Goal: Information Seeking & Learning: Learn about a topic

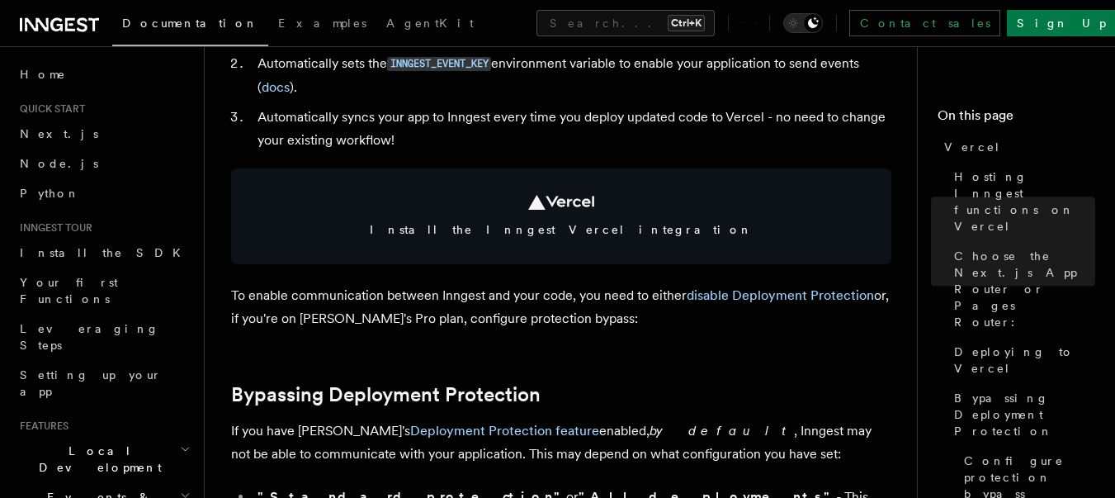
scroll to position [1219, 0]
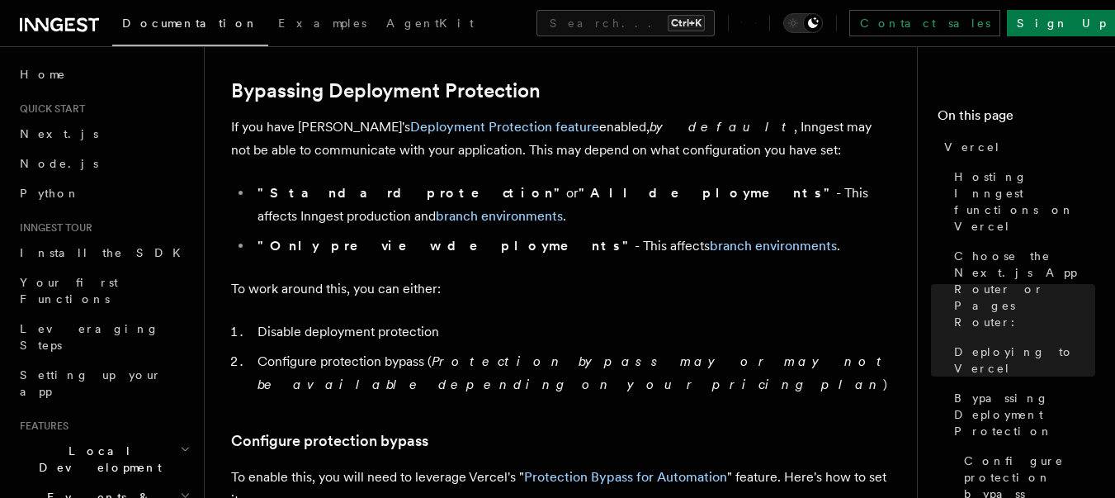
click at [65, 17] on icon at bounding box center [59, 25] width 79 height 20
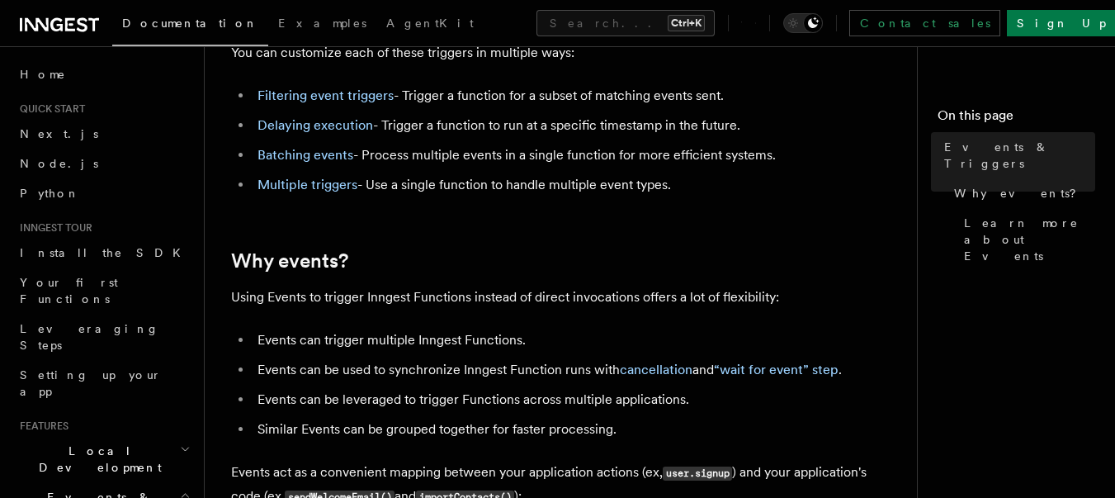
scroll to position [446, 0]
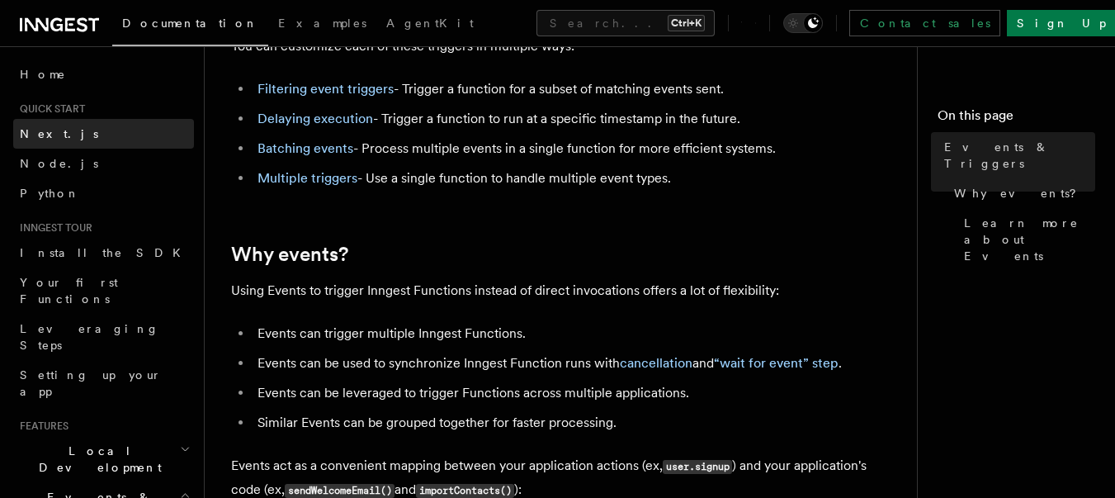
click at [82, 121] on link "Next.js" at bounding box center [103, 134] width 181 height 30
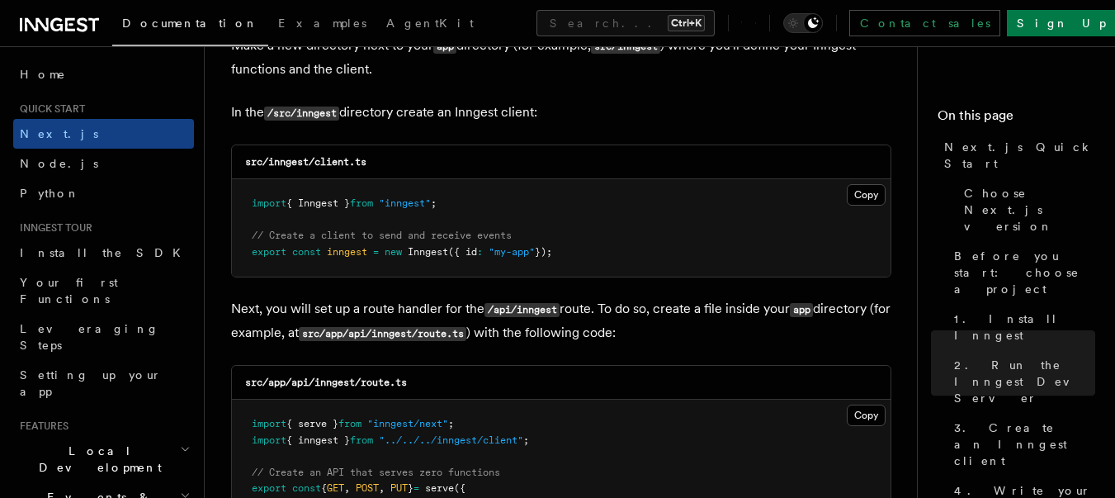
scroll to position [2080, 0]
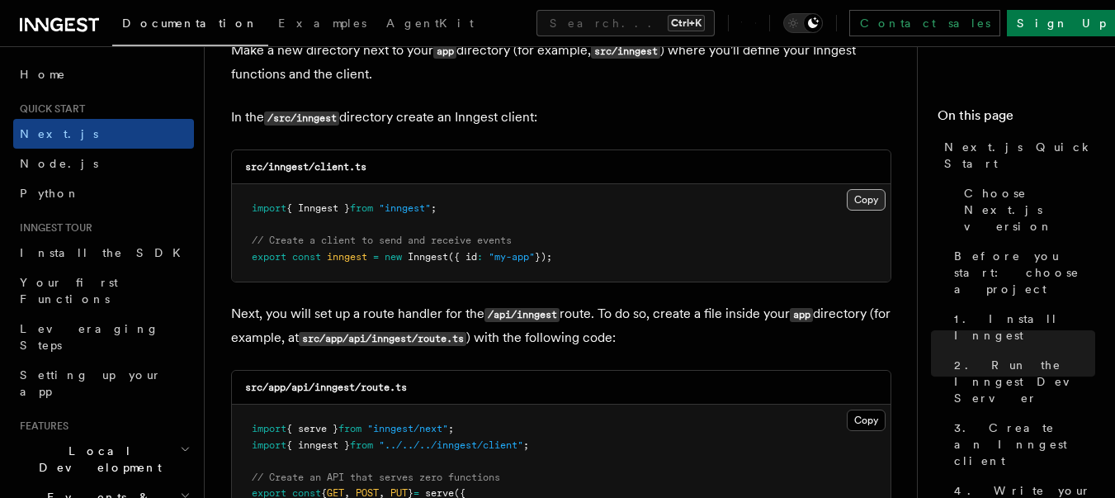
click at [870, 194] on button "Copy Copied" at bounding box center [866, 199] width 39 height 21
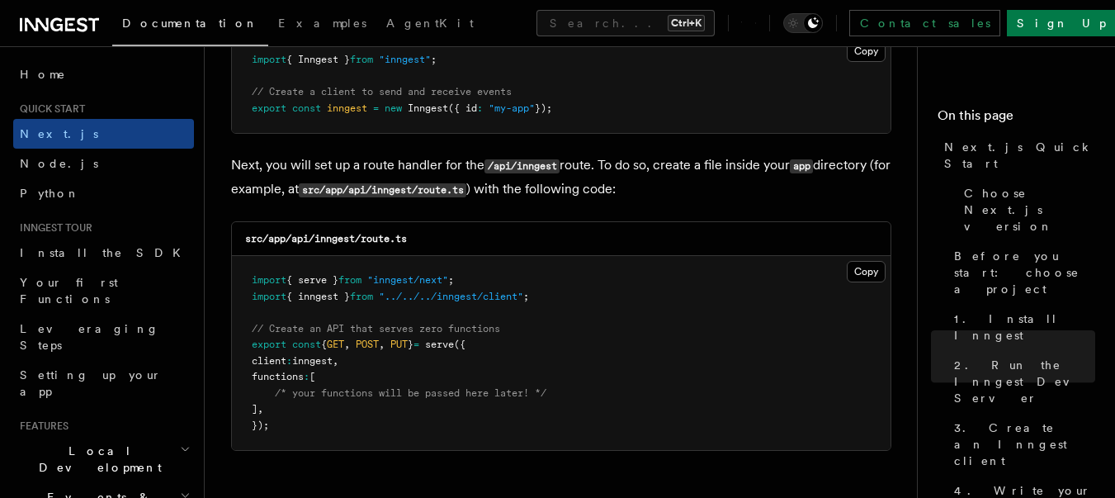
scroll to position [2674, 0]
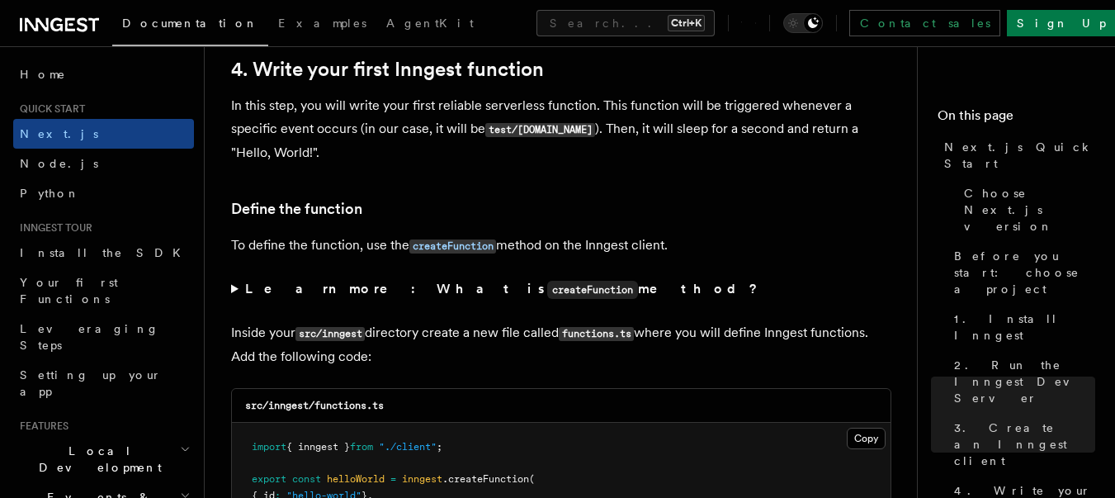
click at [311, 295] on strong "Learn more: What is createFunction method?" at bounding box center [503, 289] width 516 height 16
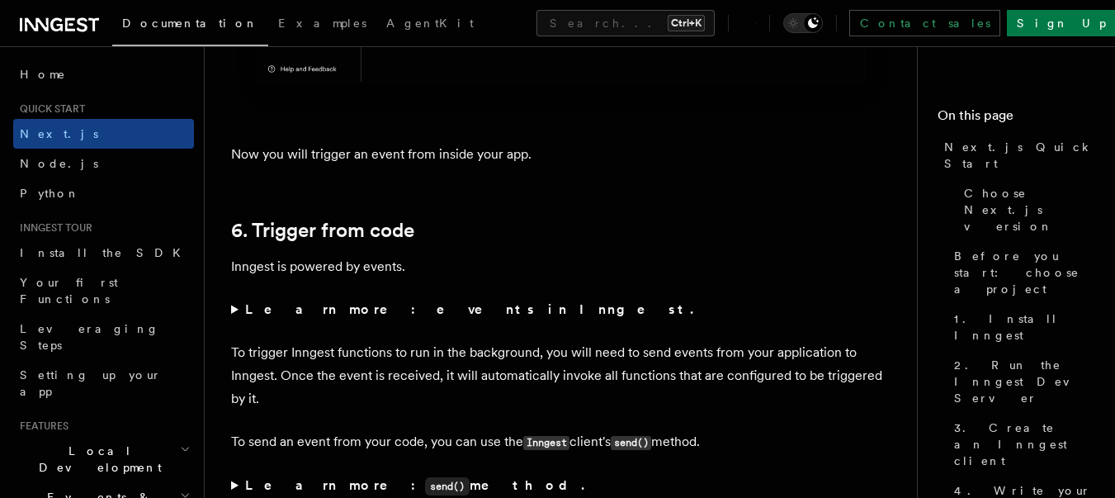
scroll to position [8616, 0]
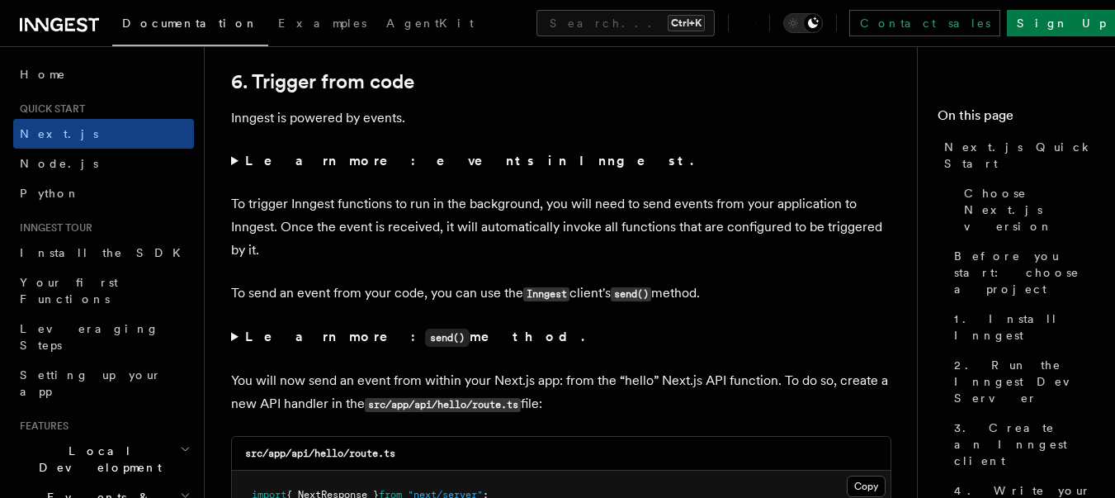
click at [413, 155] on strong "Learn more: events in Inngest." at bounding box center [470, 161] width 451 height 16
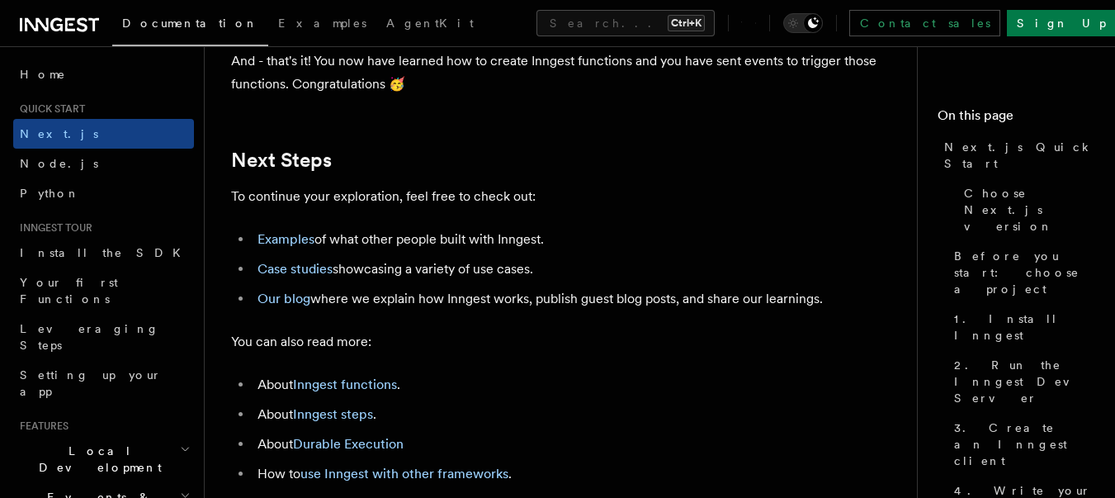
scroll to position [10845, 0]
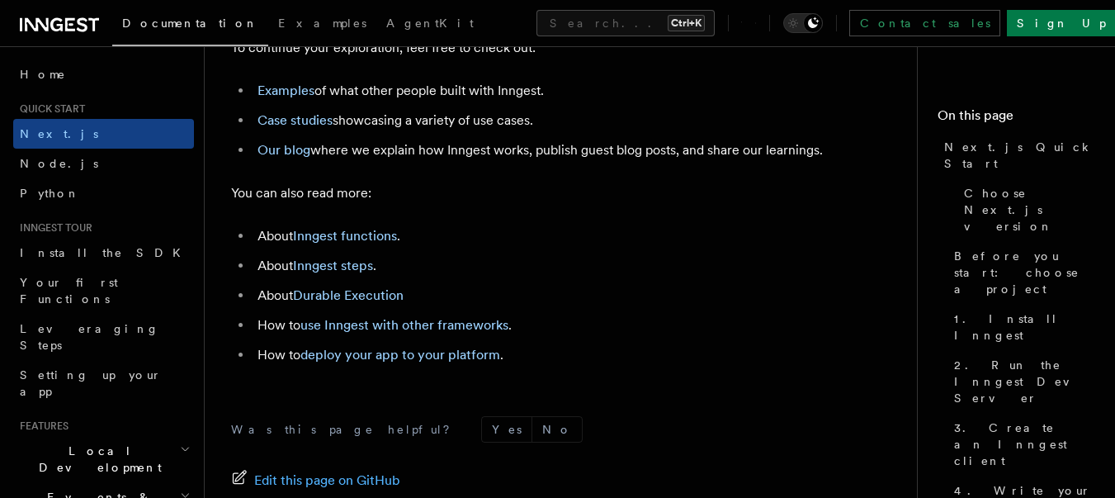
click at [480, 132] on li "Case studies showcasing a variety of use cases." at bounding box center [572, 120] width 639 height 23
